Goal: Use online tool/utility: Utilize a website feature to perform a specific function

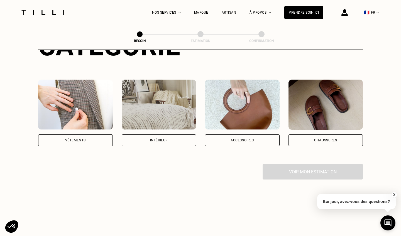
scroll to position [108, 0]
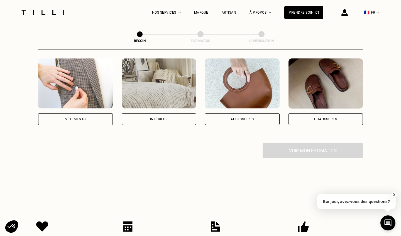
click at [94, 114] on div "Vêtements" at bounding box center [75, 119] width 75 height 12
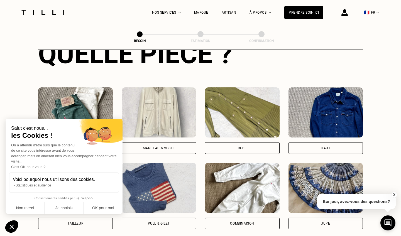
scroll to position [306, 0]
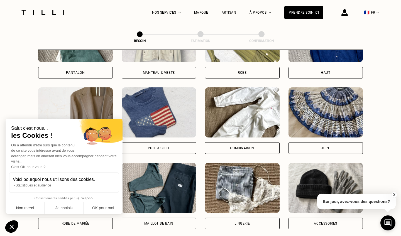
click at [34, 207] on button "Non merci" at bounding box center [25, 209] width 39 height 12
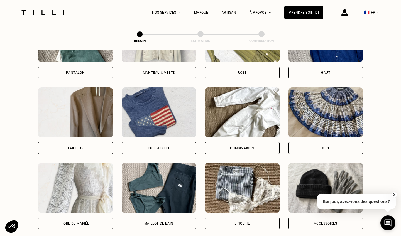
click at [164, 147] on div "Pull & gilet" at bounding box center [159, 148] width 22 height 3
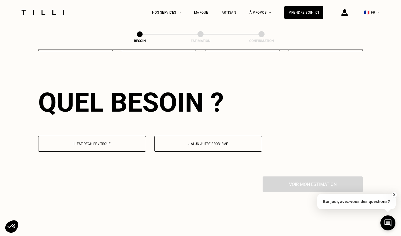
click at [120, 141] on button "Il est déchiré / troué" at bounding box center [92, 144] width 108 height 16
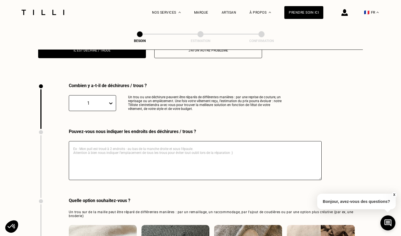
scroll to position [592, 0]
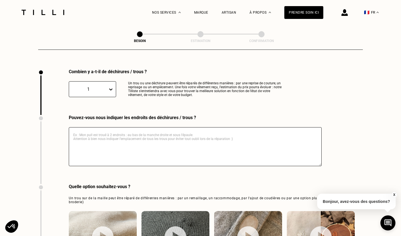
click at [109, 84] on div at bounding box center [112, 89] width 8 height 10
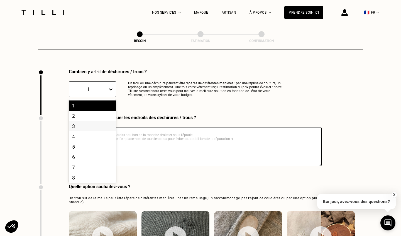
click at [78, 123] on div "3" at bounding box center [92, 126] width 47 height 10
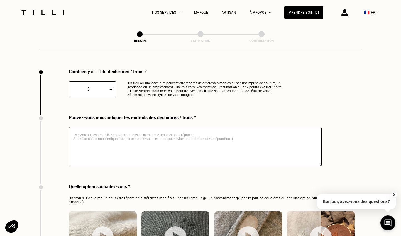
click at [86, 139] on textarea at bounding box center [195, 146] width 253 height 39
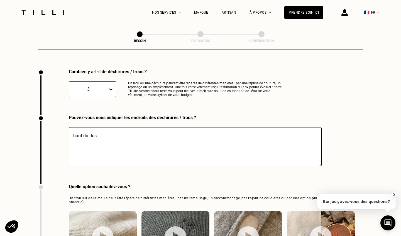
type textarea "haut du dos"
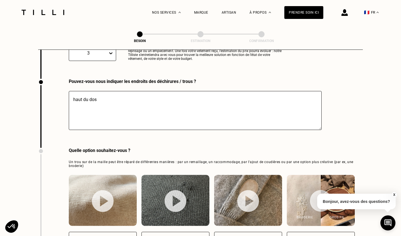
scroll to position [697, 0]
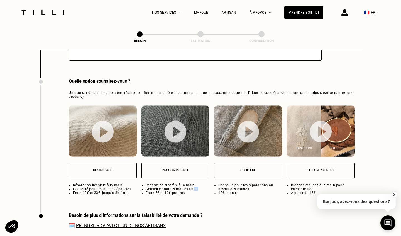
drag, startPoint x: 142, startPoint y: 185, endPoint x: 193, endPoint y: 181, distance: 50.9
click at [193, 183] on ul "Réparation discrète à la main Conseillé pour les mailles fines Entre 5€ et 10€ …" at bounding box center [176, 189] width 68 height 12
select select "FR"
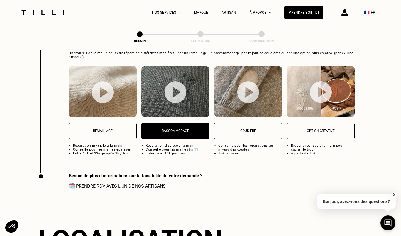
scroll to position [733, 0]
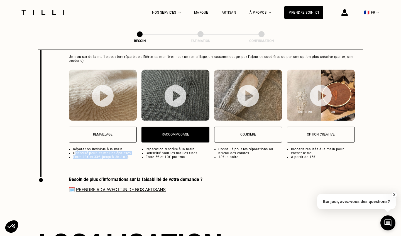
drag, startPoint x: 76, startPoint y: 148, endPoint x: 127, endPoint y: 150, distance: 51.3
click at [127, 150] on ul "Réparation invisible à la main Conseillé pour les mailles épaisses Entre 18€ et…" at bounding box center [103, 153] width 68 height 12
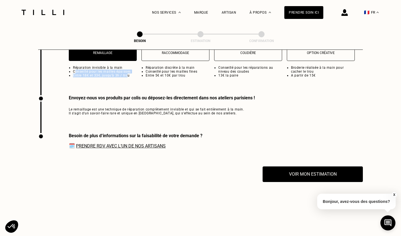
scroll to position [841, 0]
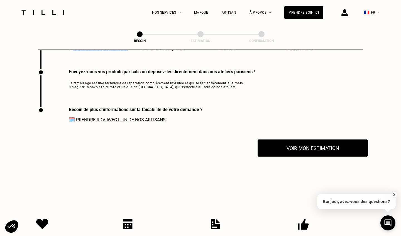
click at [285, 140] on button "Voir mon estimation" at bounding box center [313, 148] width 110 height 17
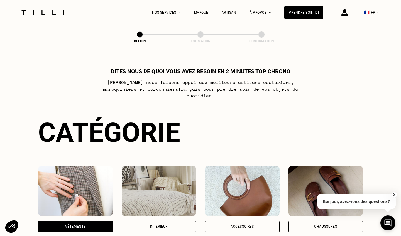
scroll to position [0, 0]
